Goal: Information Seeking & Learning: Check status

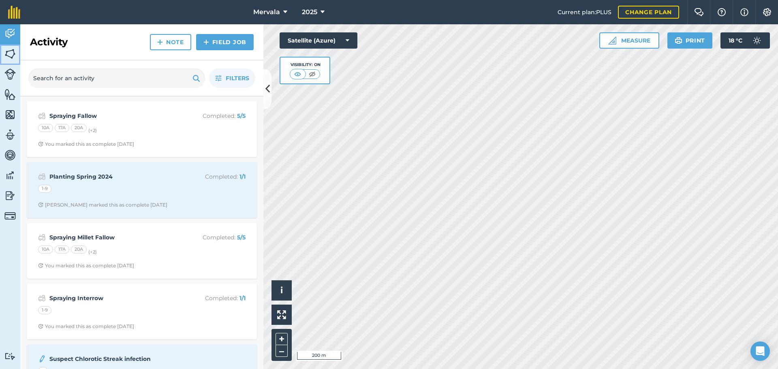
click at [7, 51] on img at bounding box center [9, 54] width 11 height 12
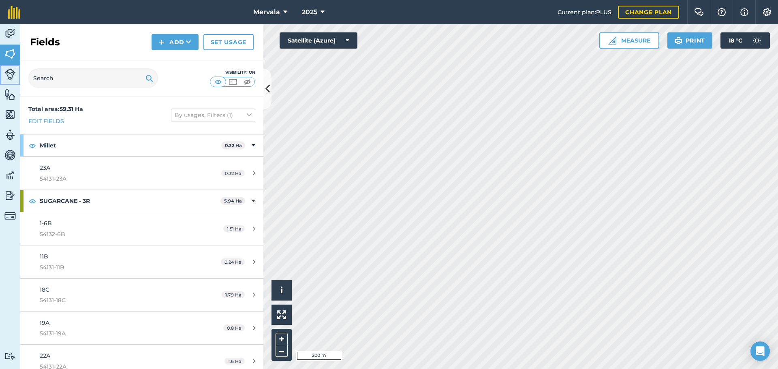
click at [9, 73] on img at bounding box center [9, 73] width 11 height 11
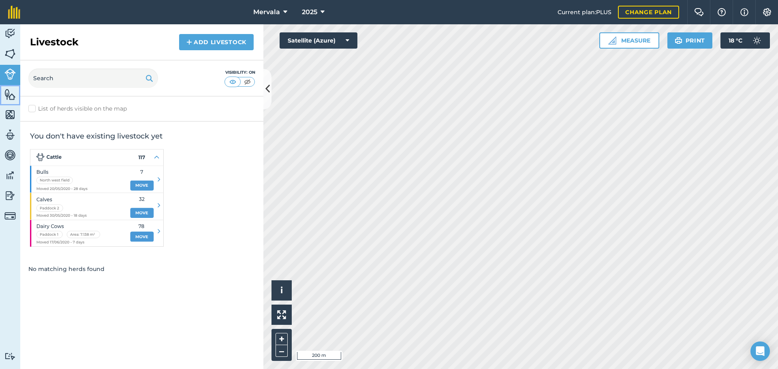
click at [11, 92] on img at bounding box center [9, 94] width 11 height 12
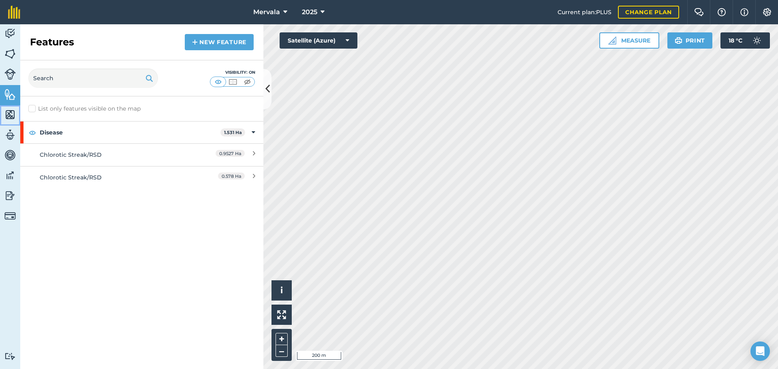
click at [9, 111] on img at bounding box center [9, 115] width 11 height 12
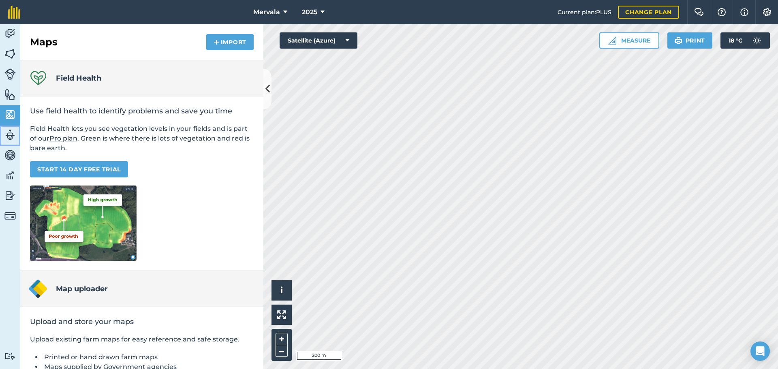
click at [9, 135] on img at bounding box center [9, 135] width 11 height 12
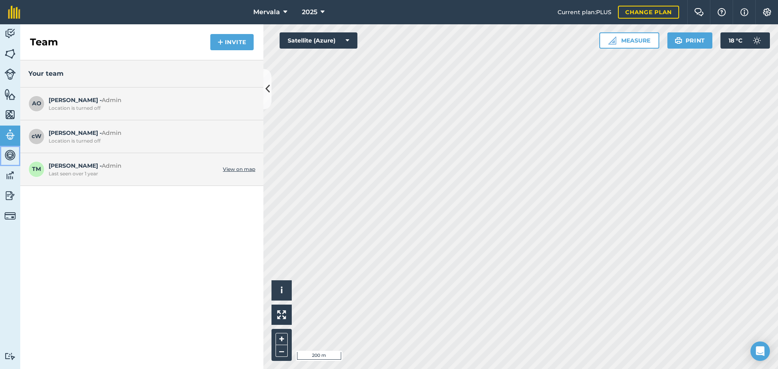
click at [7, 153] on img at bounding box center [9, 155] width 11 height 12
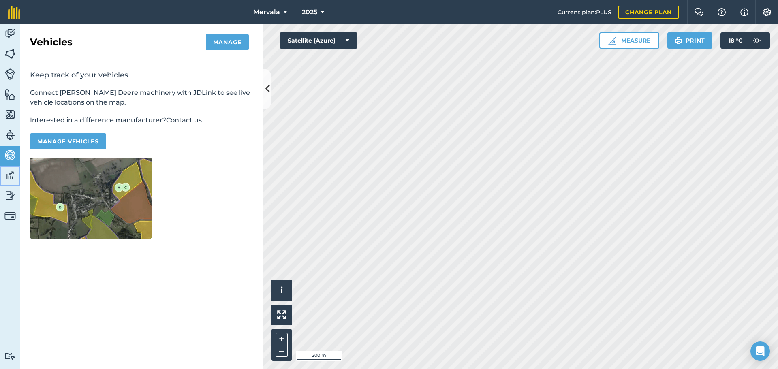
click at [10, 174] on img at bounding box center [9, 175] width 11 height 12
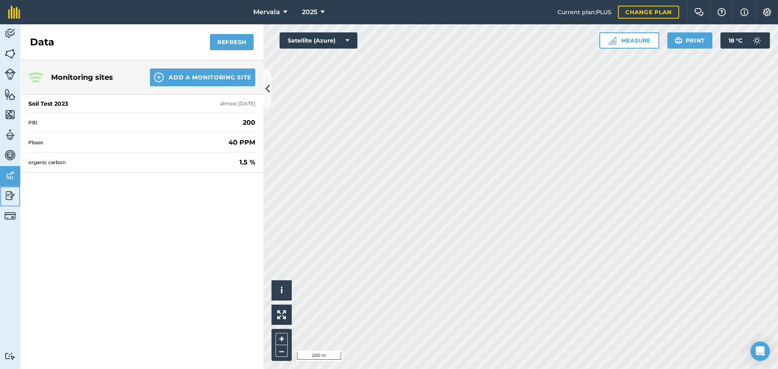
click at [10, 194] on img at bounding box center [9, 196] width 11 height 12
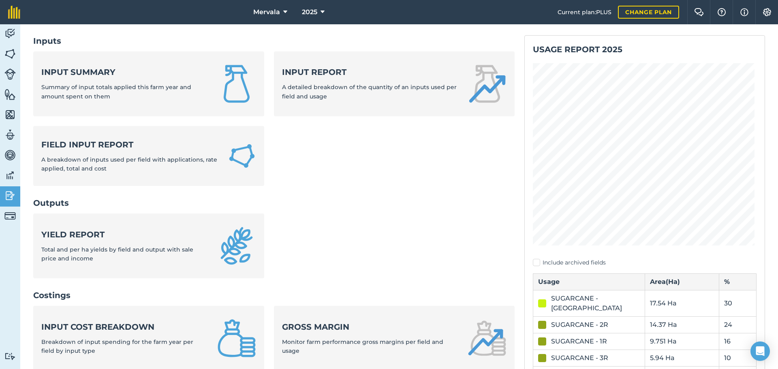
scroll to position [26, 0]
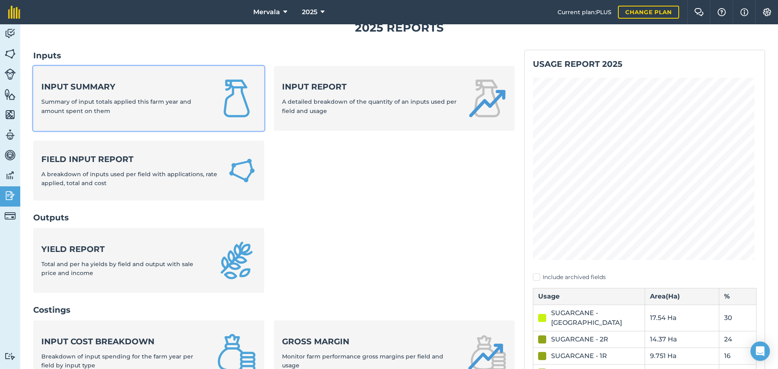
click at [66, 87] on strong "Input summary" at bounding box center [124, 86] width 166 height 11
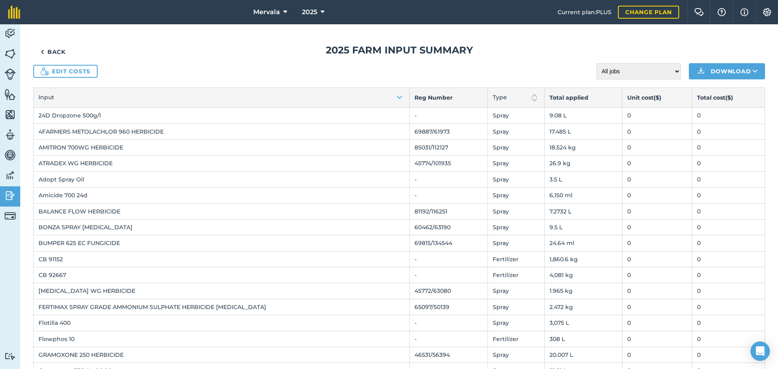
click at [74, 146] on td "AMITRON 700WG HERBICIDE" at bounding box center [222, 147] width 376 height 16
click at [99, 149] on td "AMITRON 700WG HERBICIDE" at bounding box center [222, 147] width 376 height 16
click at [14, 213] on img at bounding box center [9, 215] width 11 height 11
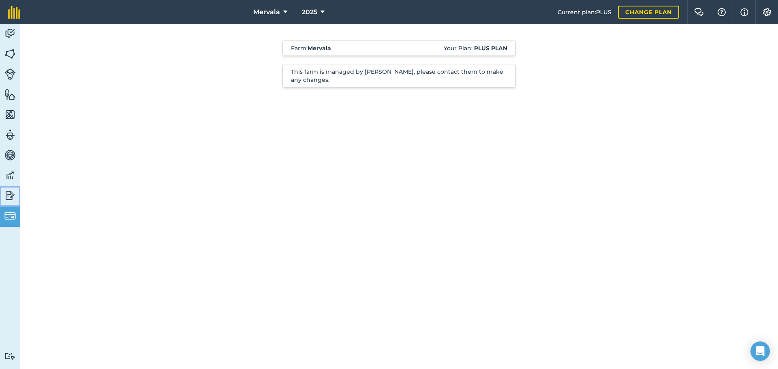
click at [8, 193] on img at bounding box center [9, 196] width 11 height 12
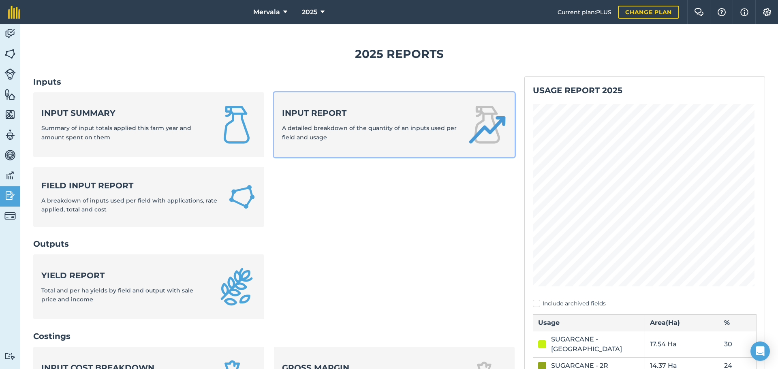
click at [322, 111] on strong "Input report" at bounding box center [370, 112] width 176 height 11
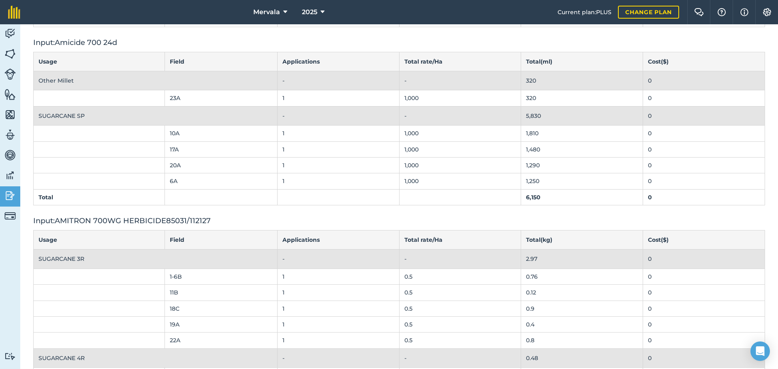
scroll to position [608, 0]
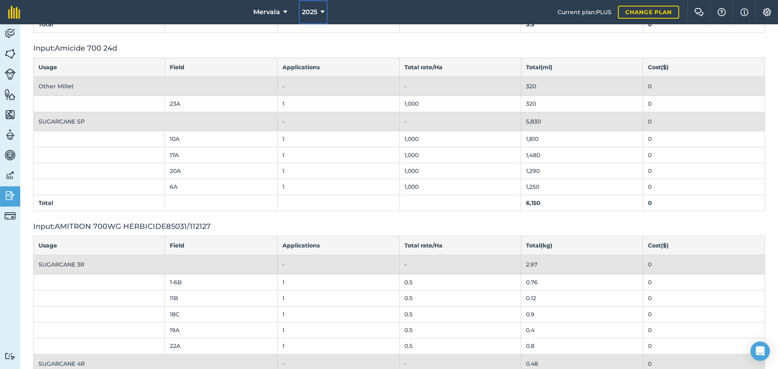
click at [322, 11] on icon at bounding box center [322, 12] width 4 height 10
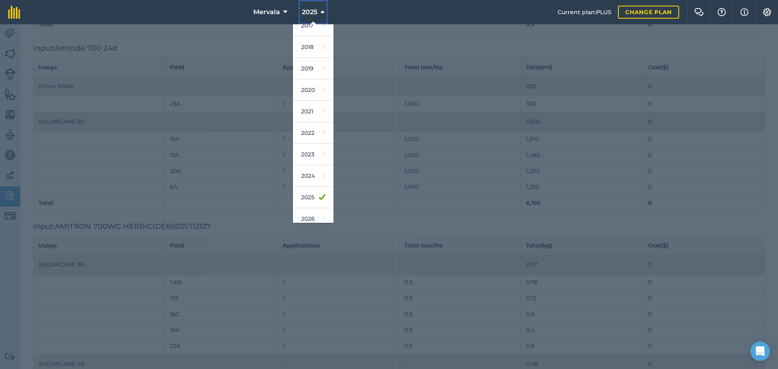
scroll to position [16, 0]
click at [319, 209] on link "2026" at bounding box center [313, 211] width 41 height 21
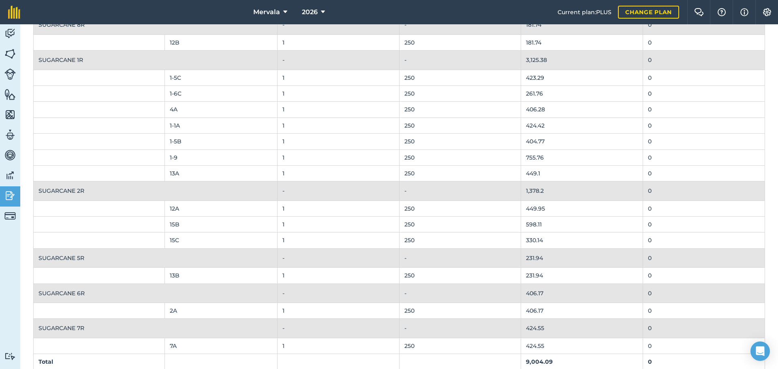
scroll to position [2245, 0]
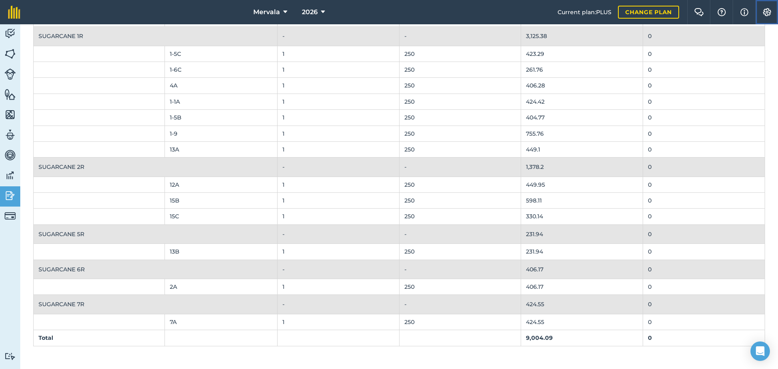
click at [766, 13] on img at bounding box center [767, 12] width 10 height 8
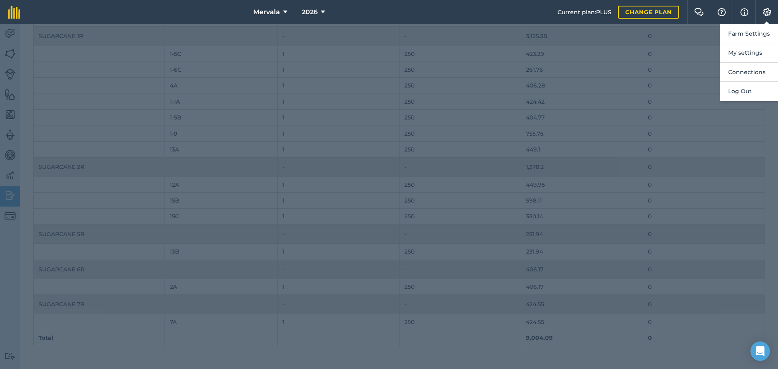
click at [683, 36] on div at bounding box center [389, 196] width 778 height 345
